Goal: Understand process/instructions

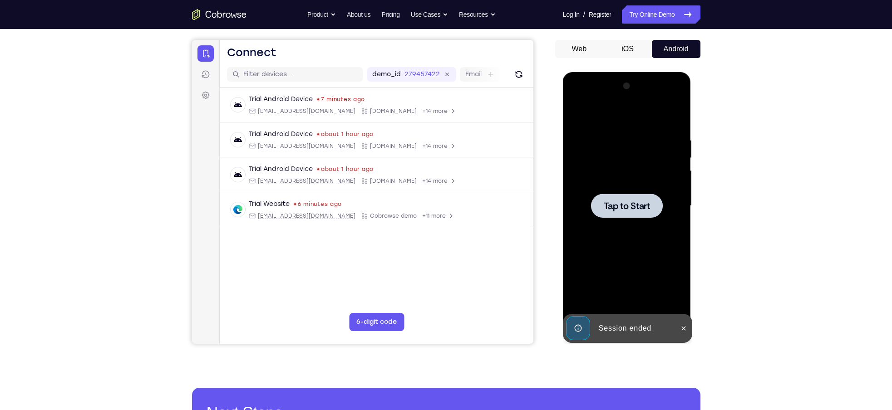
click at [634, 202] on span "Tap to Start" at bounding box center [627, 206] width 46 height 9
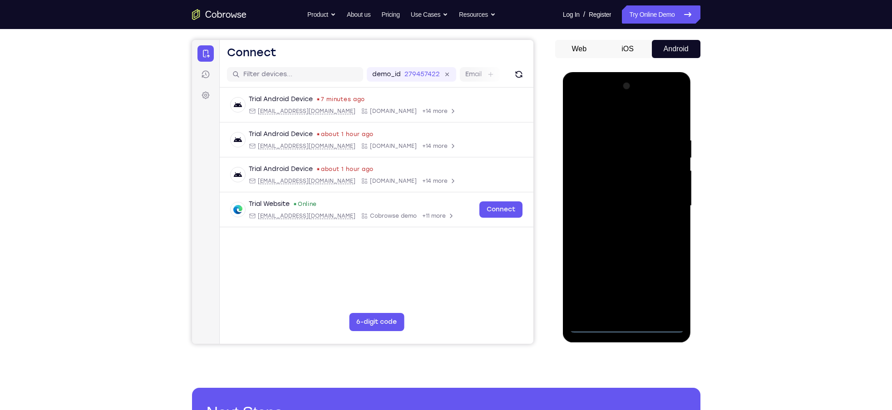
click at [631, 323] on div at bounding box center [627, 206] width 114 height 254
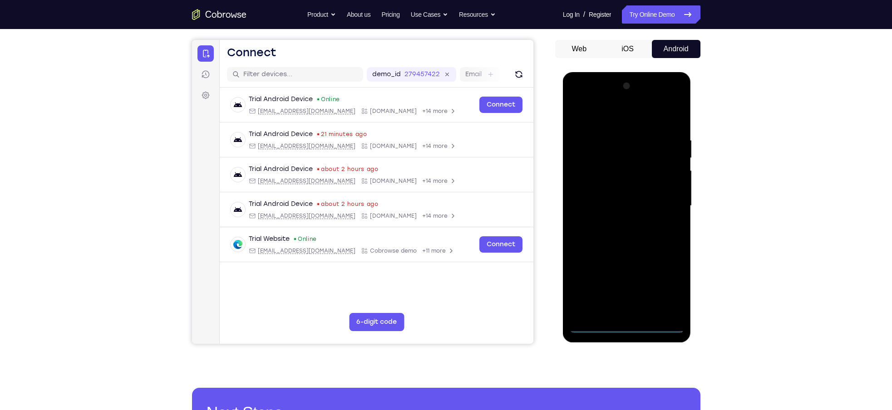
click at [617, 328] on div at bounding box center [627, 206] width 114 height 254
click at [668, 290] on div at bounding box center [627, 206] width 114 height 254
click at [665, 283] on div at bounding box center [627, 206] width 114 height 254
click at [670, 285] on div at bounding box center [627, 206] width 114 height 254
click at [605, 108] on div at bounding box center [627, 206] width 114 height 254
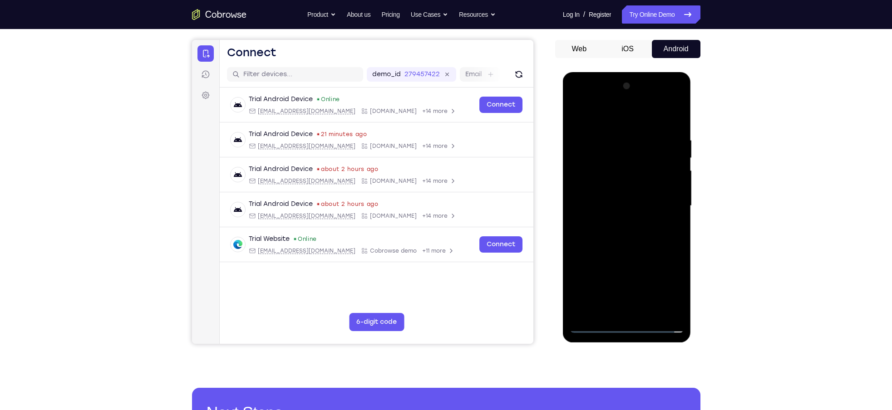
click at [612, 118] on div at bounding box center [627, 206] width 114 height 254
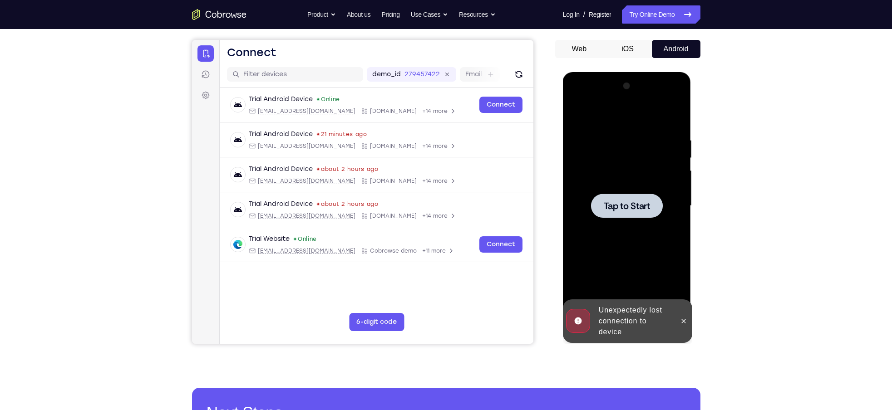
click at [636, 214] on div at bounding box center [627, 206] width 72 height 24
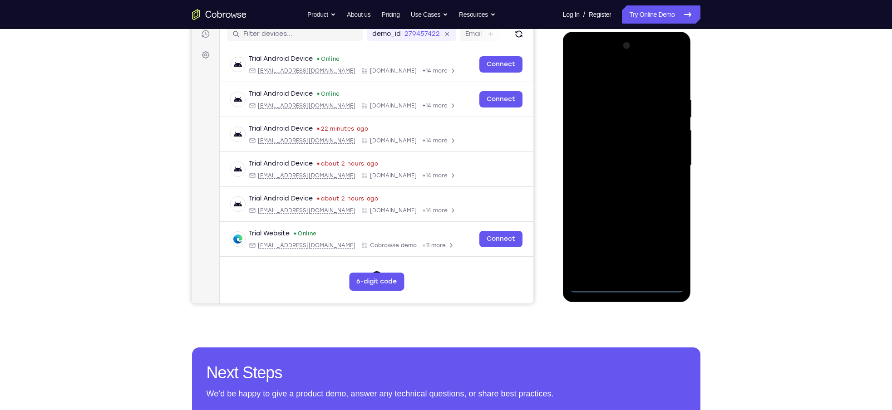
scroll to position [127, 0]
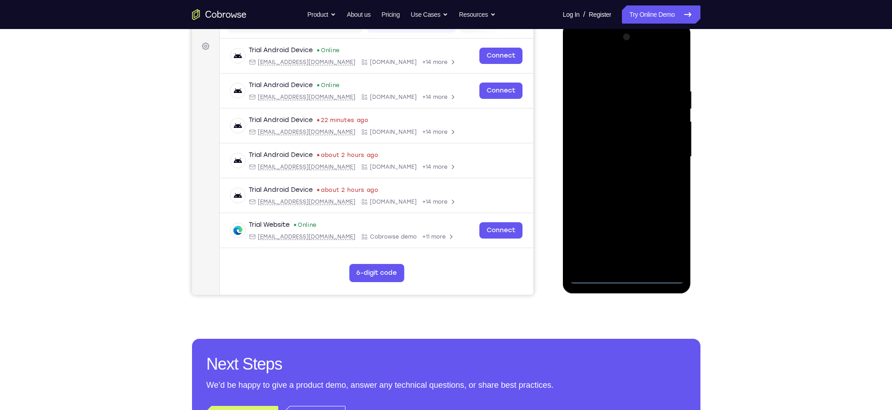
click at [625, 273] on div at bounding box center [627, 157] width 114 height 254
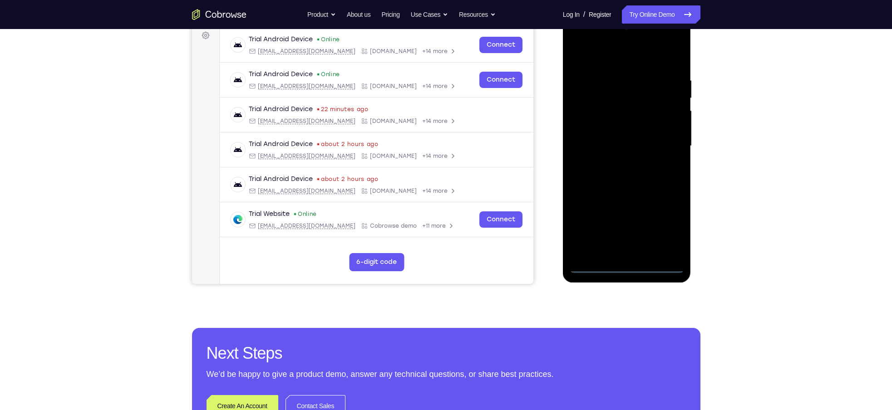
scroll to position [139, 0]
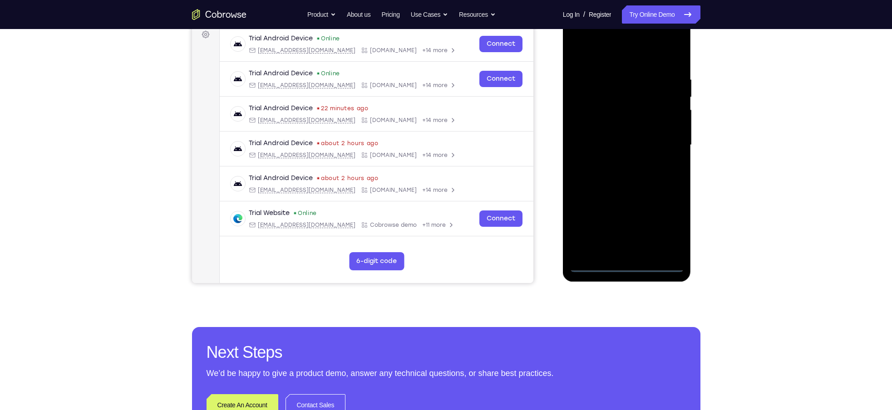
click at [625, 263] on div at bounding box center [627, 145] width 114 height 254
click at [678, 236] on div at bounding box center [627, 145] width 114 height 254
click at [668, 228] on div at bounding box center [627, 145] width 114 height 254
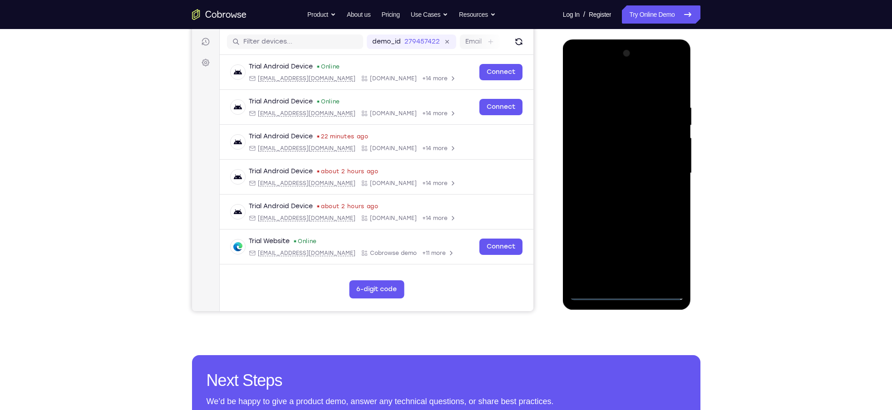
scroll to position [97, 0]
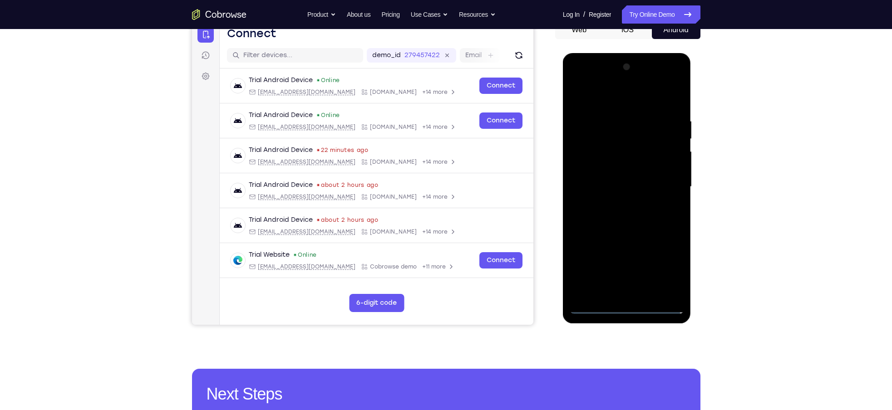
click at [609, 101] on div at bounding box center [627, 187] width 114 height 254
click at [665, 182] on div at bounding box center [627, 187] width 114 height 254
click at [619, 204] on div at bounding box center [627, 187] width 114 height 254
click at [604, 181] on div at bounding box center [627, 187] width 114 height 254
click at [600, 171] on div at bounding box center [627, 187] width 114 height 254
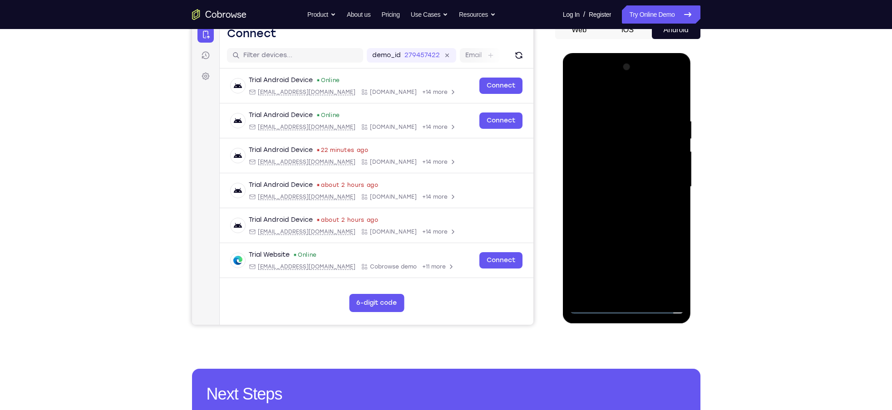
click at [600, 189] on div at bounding box center [627, 187] width 114 height 254
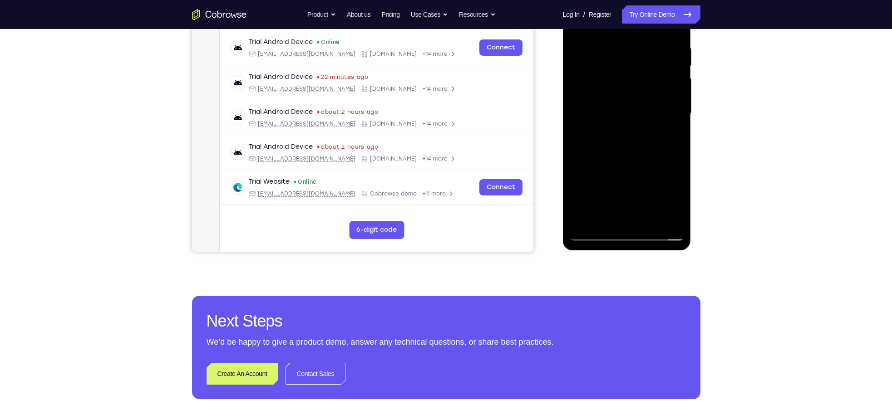
click at [618, 138] on div at bounding box center [627, 114] width 114 height 254
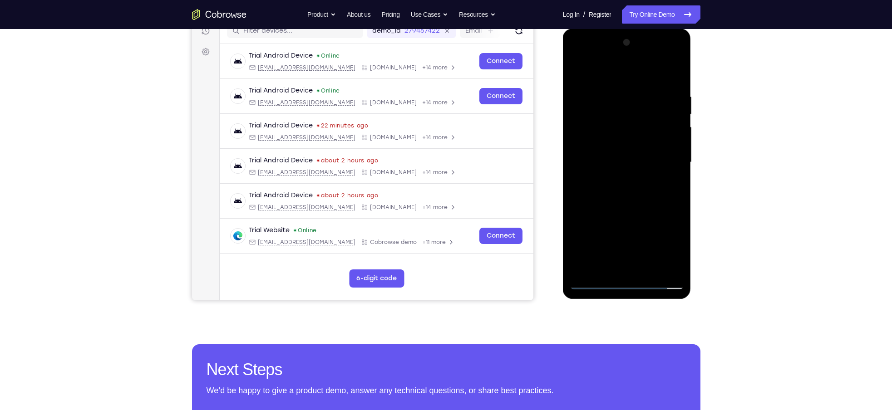
click at [612, 137] on div at bounding box center [627, 162] width 114 height 254
click at [621, 201] on div at bounding box center [627, 162] width 114 height 254
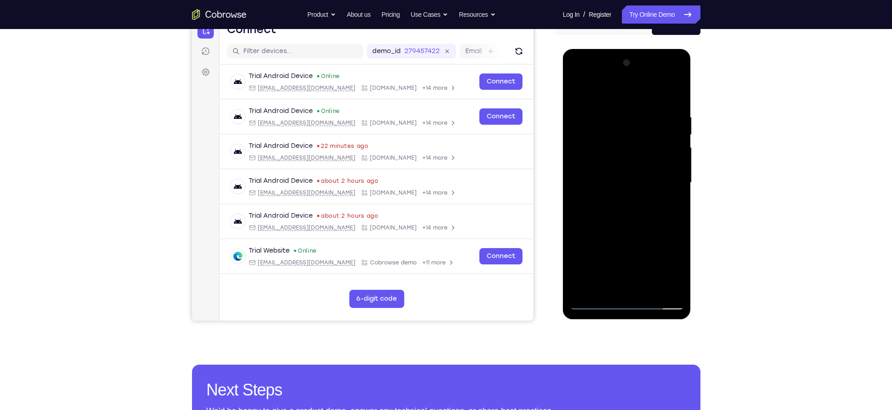
scroll to position [101, 0]
drag, startPoint x: 630, startPoint y: 101, endPoint x: 613, endPoint y: 79, distance: 27.9
click at [613, 79] on div at bounding box center [627, 183] width 114 height 254
click at [672, 157] on div at bounding box center [627, 183] width 114 height 254
click at [576, 92] on div at bounding box center [627, 183] width 114 height 254
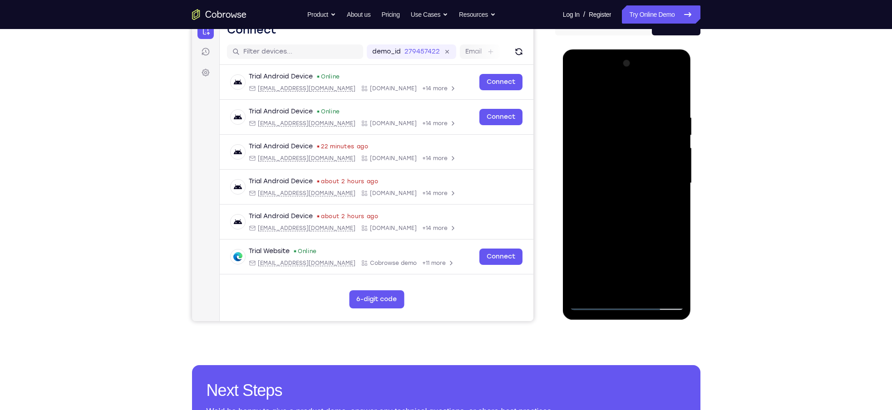
click at [633, 223] on div at bounding box center [627, 183] width 114 height 254
click at [622, 182] on div at bounding box center [627, 183] width 114 height 254
click at [612, 170] on div at bounding box center [627, 183] width 114 height 254
click at [612, 187] on div at bounding box center [627, 183] width 114 height 254
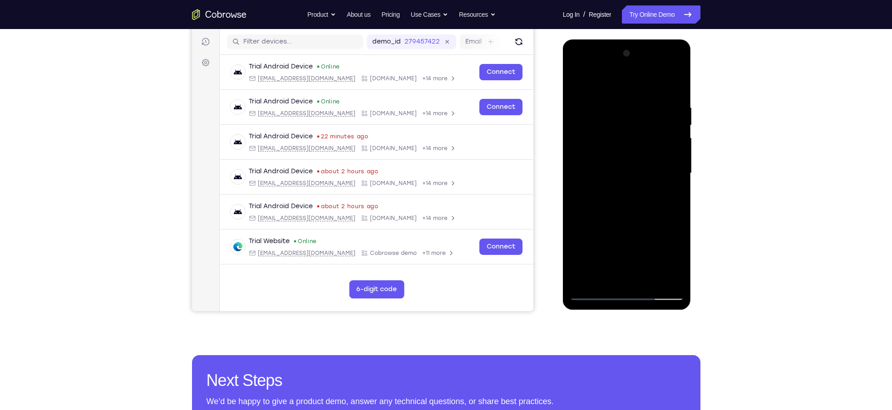
scroll to position [113, 0]
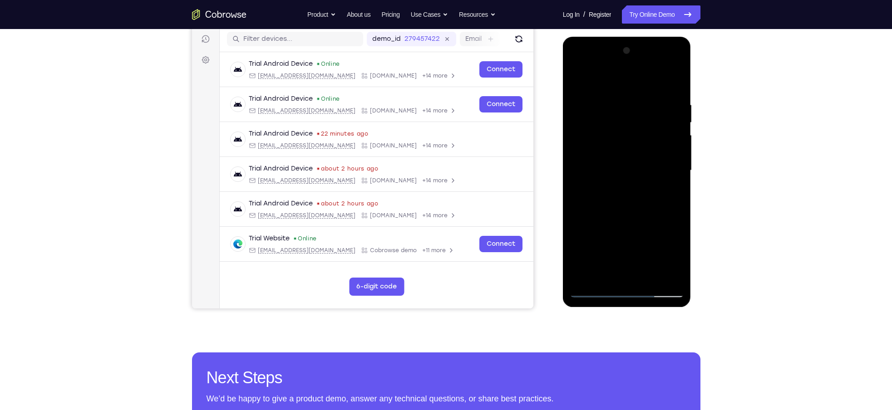
click at [595, 208] on div at bounding box center [627, 171] width 114 height 254
click at [612, 194] on div at bounding box center [627, 171] width 114 height 254
drag, startPoint x: 620, startPoint y: 89, endPoint x: 598, endPoint y: 60, distance: 36.3
click at [598, 60] on div at bounding box center [627, 171] width 114 height 254
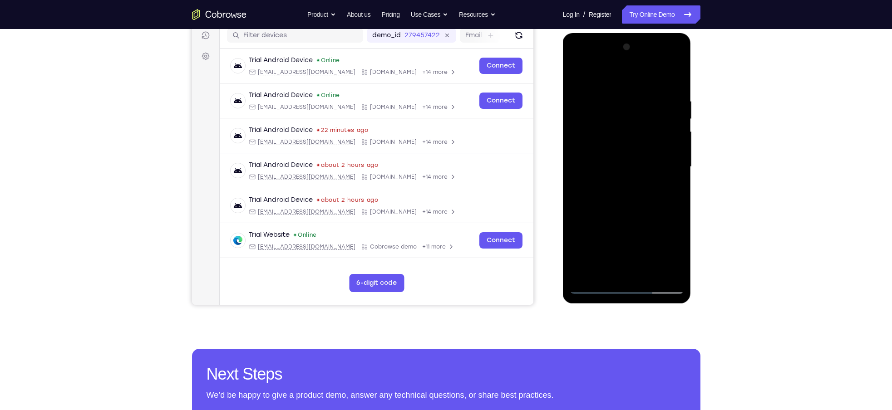
scroll to position [118, 0]
click at [608, 203] on div at bounding box center [627, 166] width 114 height 254
click at [635, 190] on div at bounding box center [627, 166] width 114 height 254
click at [668, 186] on div at bounding box center [627, 166] width 114 height 254
click at [670, 155] on div at bounding box center [627, 166] width 114 height 254
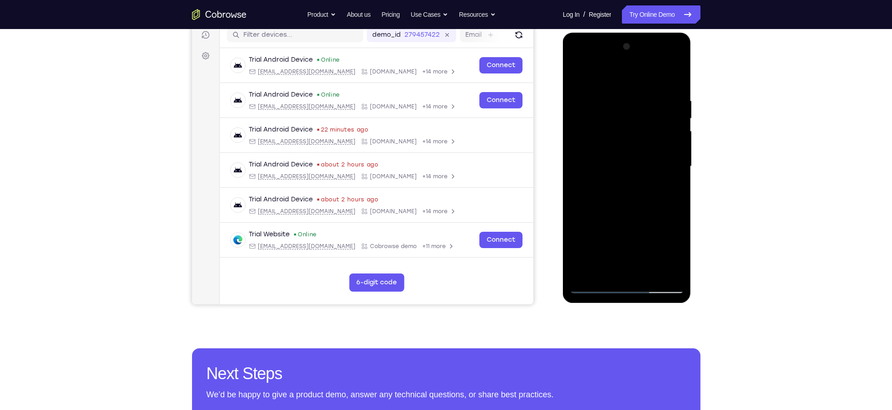
click at [613, 170] on div at bounding box center [627, 166] width 114 height 254
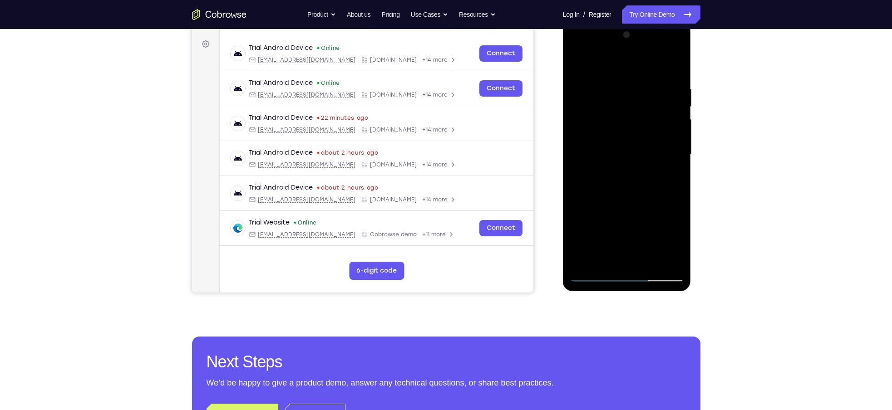
click at [627, 180] on div at bounding box center [627, 155] width 114 height 254
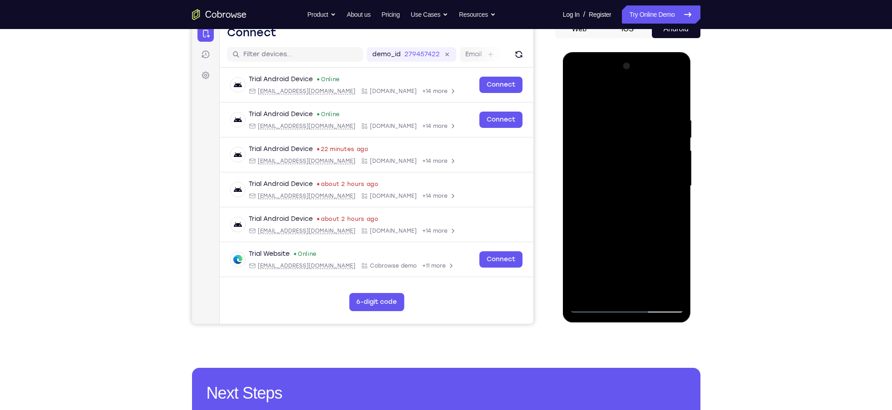
scroll to position [97, 0]
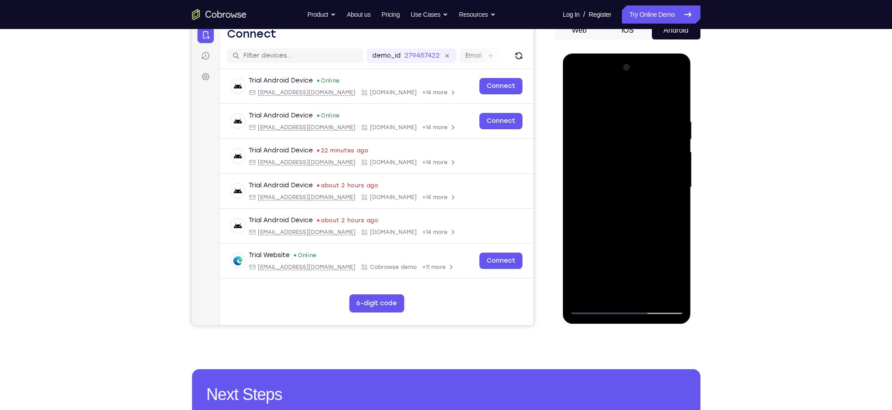
click at [574, 94] on div at bounding box center [627, 187] width 114 height 254
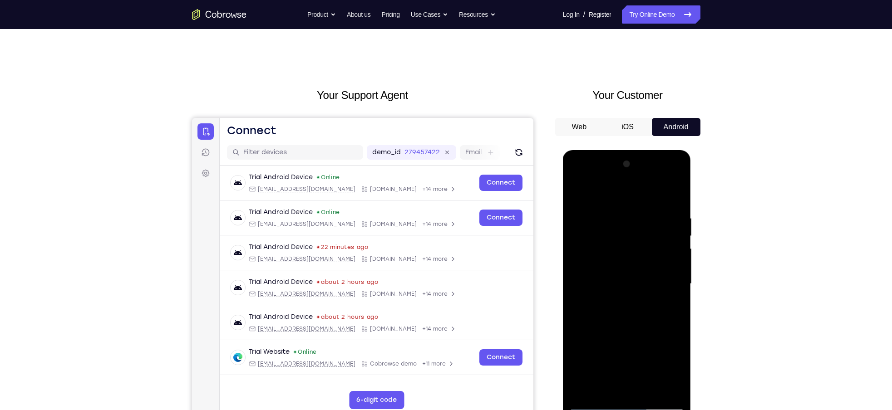
click at [620, 125] on button "iOS" at bounding box center [627, 127] width 49 height 18
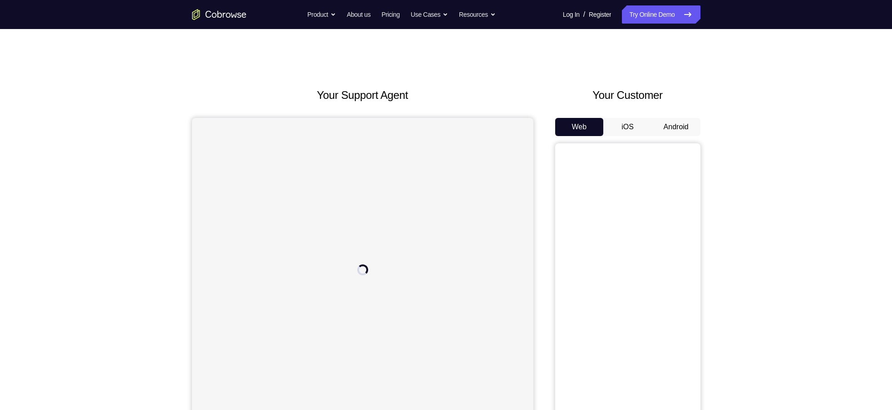
click at [671, 123] on button "Android" at bounding box center [676, 127] width 49 height 18
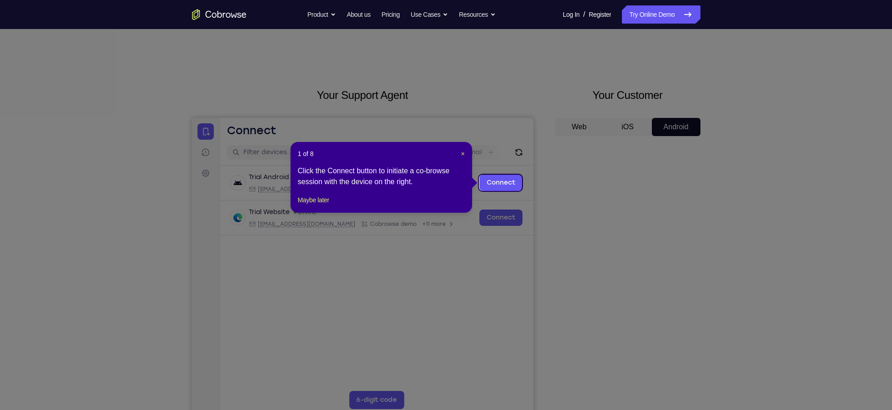
click at [458, 153] on header "1 of 8 ×" at bounding box center [381, 153] width 167 height 9
drag, startPoint x: 321, startPoint y: 210, endPoint x: 325, endPoint y: 153, distance: 57.3
click at [321, 206] on button "Maybe later" at bounding box center [313, 200] width 31 height 11
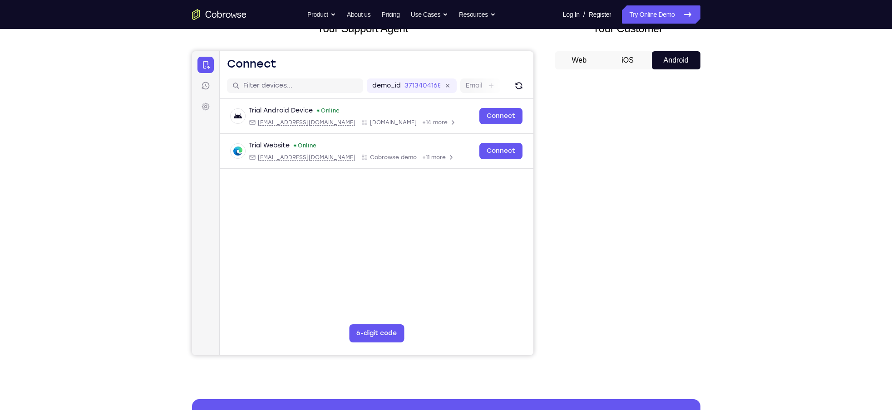
scroll to position [66, 0]
